Goal: Information Seeking & Learning: Learn about a topic

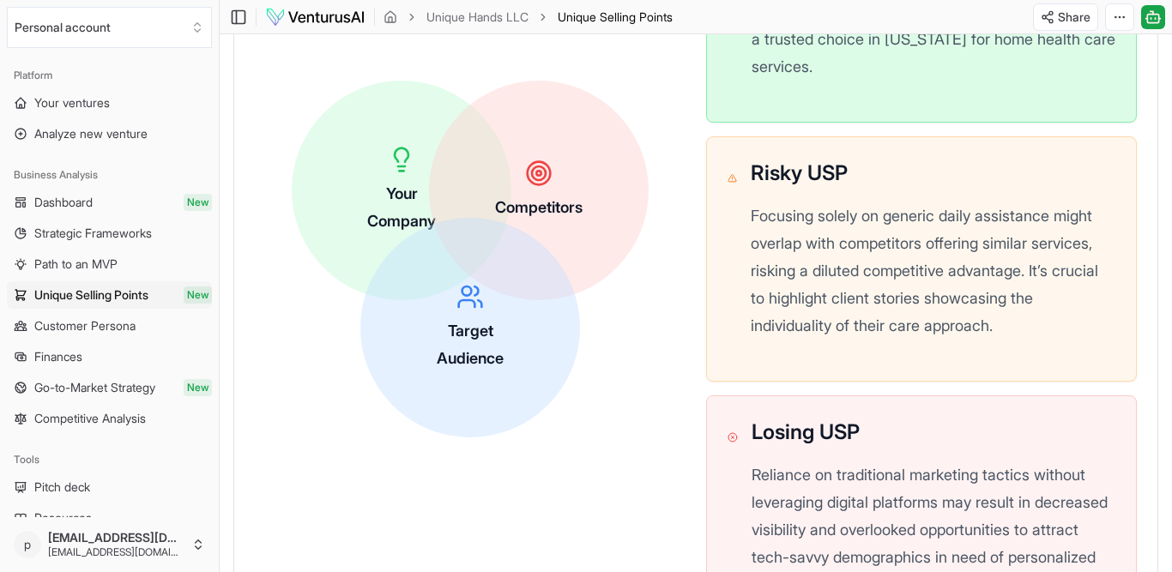
scroll to position [955, 0]
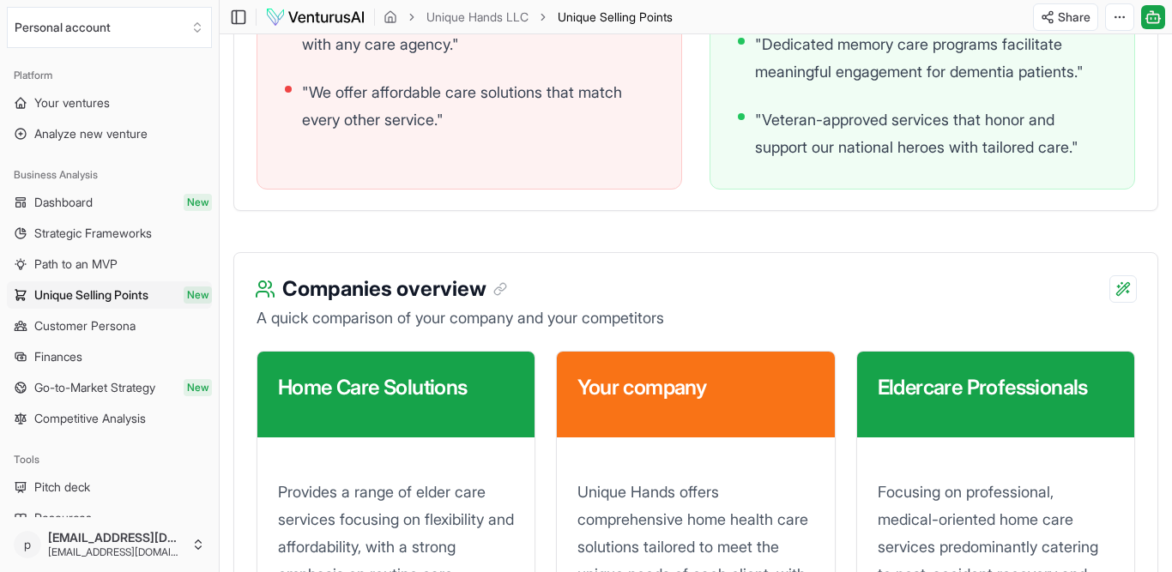
click at [115, 304] on span "Unique Selling Points" at bounding box center [91, 294] width 114 height 17
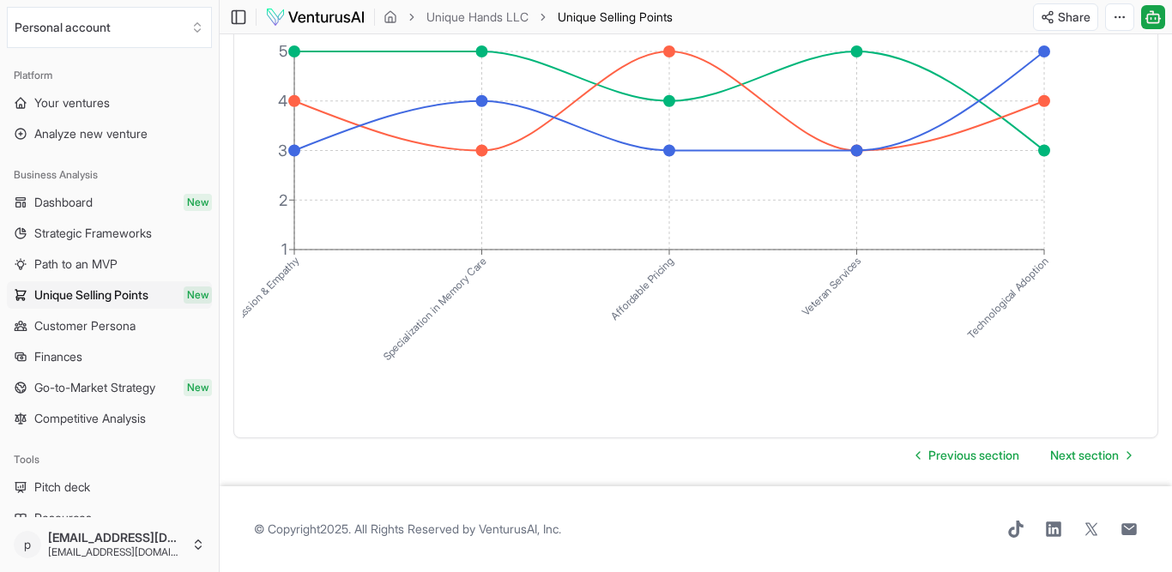
scroll to position [5331, 0]
click at [1077, 447] on span "Next section" at bounding box center [1084, 455] width 69 height 17
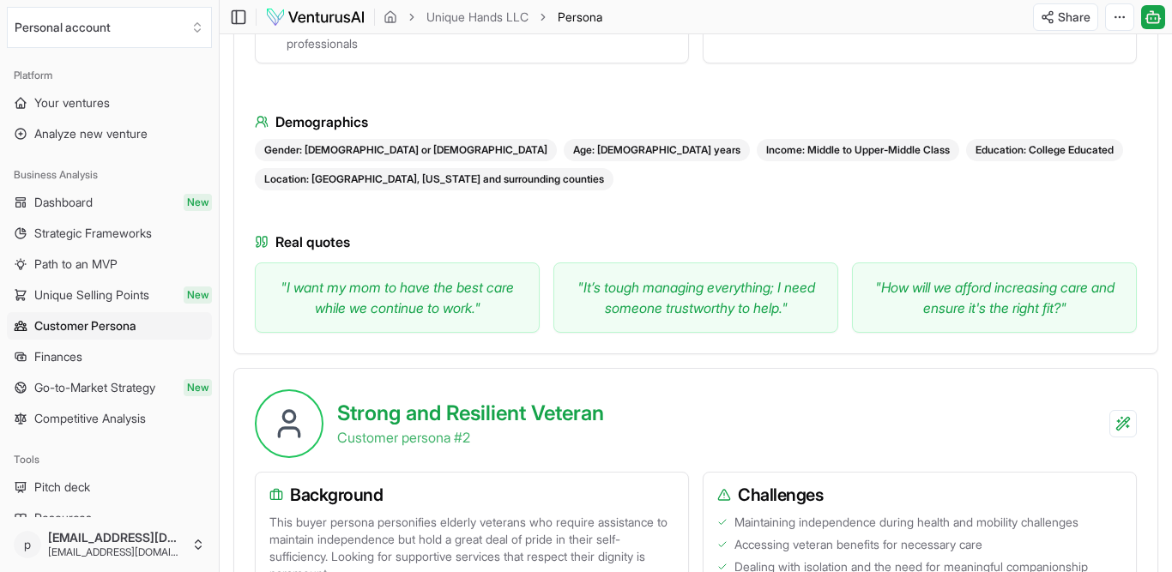
scroll to position [925, 0]
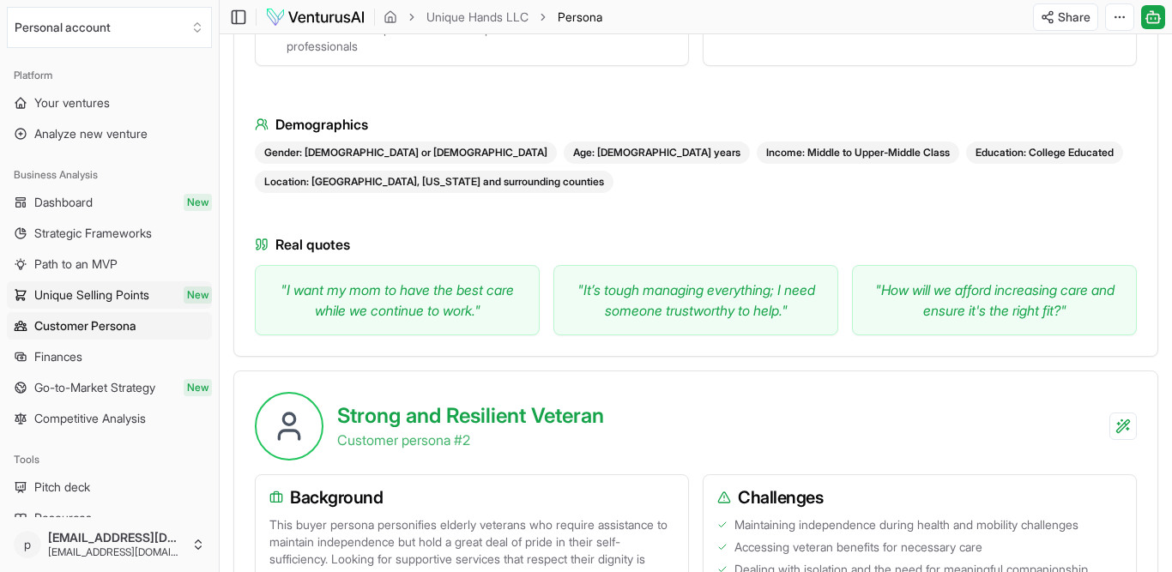
click at [149, 304] on span "Unique Selling Points" at bounding box center [91, 294] width 115 height 17
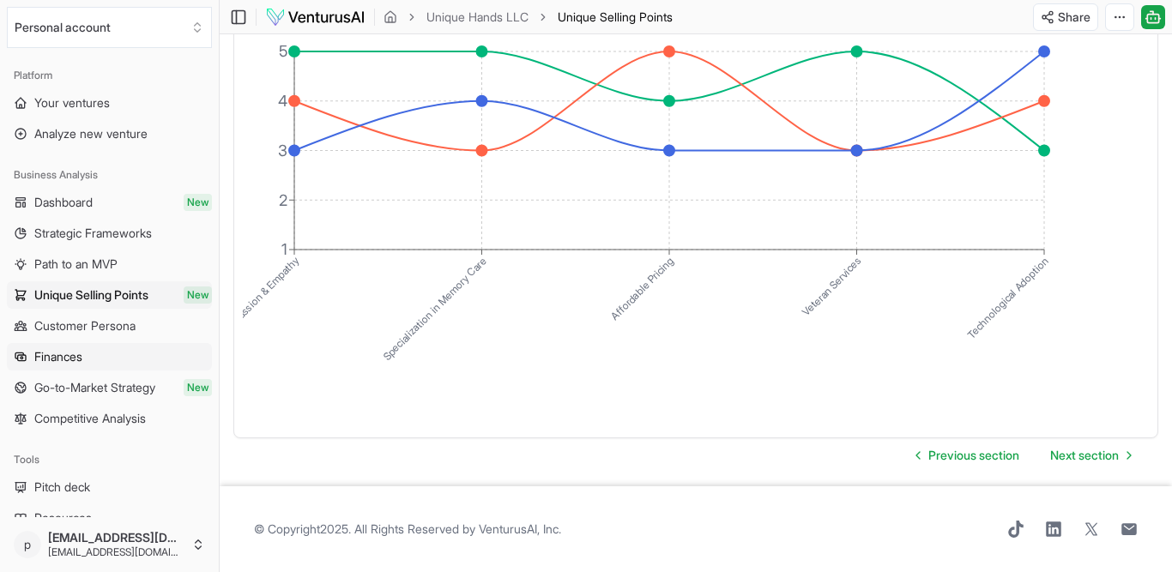
scroll to position [4230, 0]
click at [75, 365] on span "Finances" at bounding box center [58, 356] width 48 height 17
